Goal: Browse casually

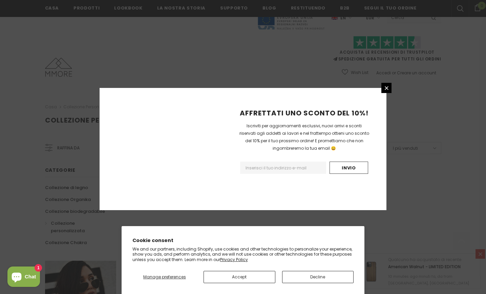
scroll to position [401, 0]
